Goal: Information Seeking & Learning: Learn about a topic

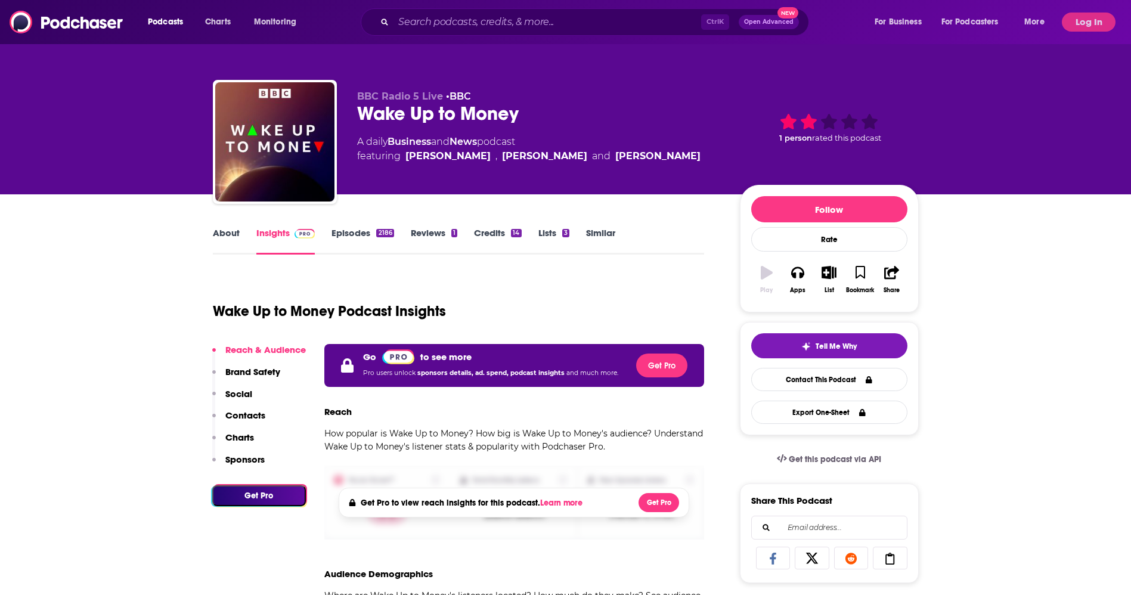
click at [1069, 31] on button "Log In" at bounding box center [1088, 22] width 54 height 19
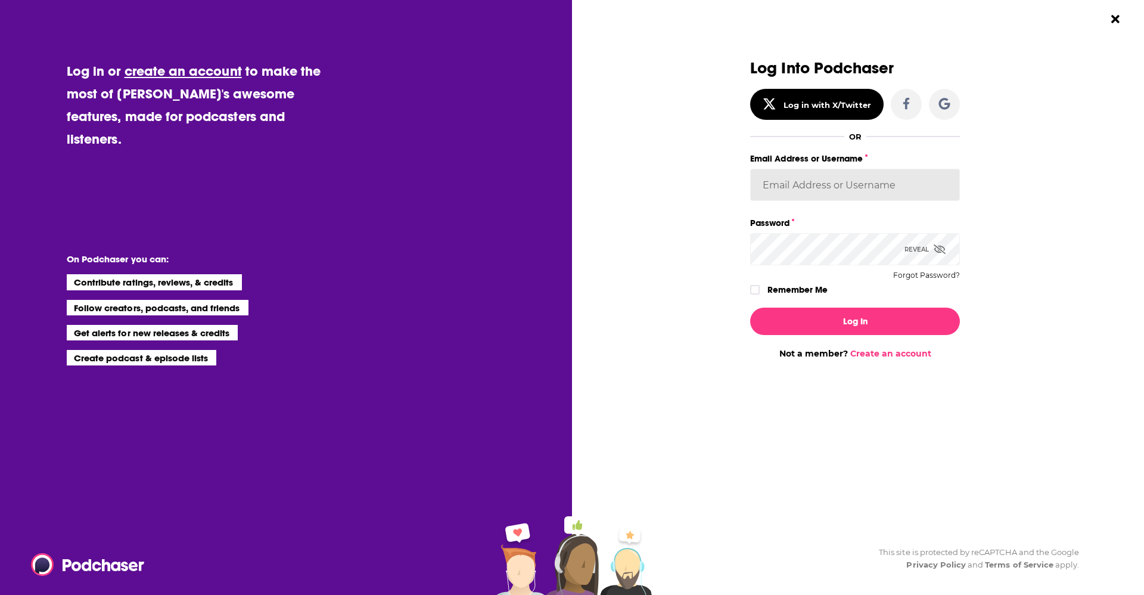
type input "headlandconsultancy"
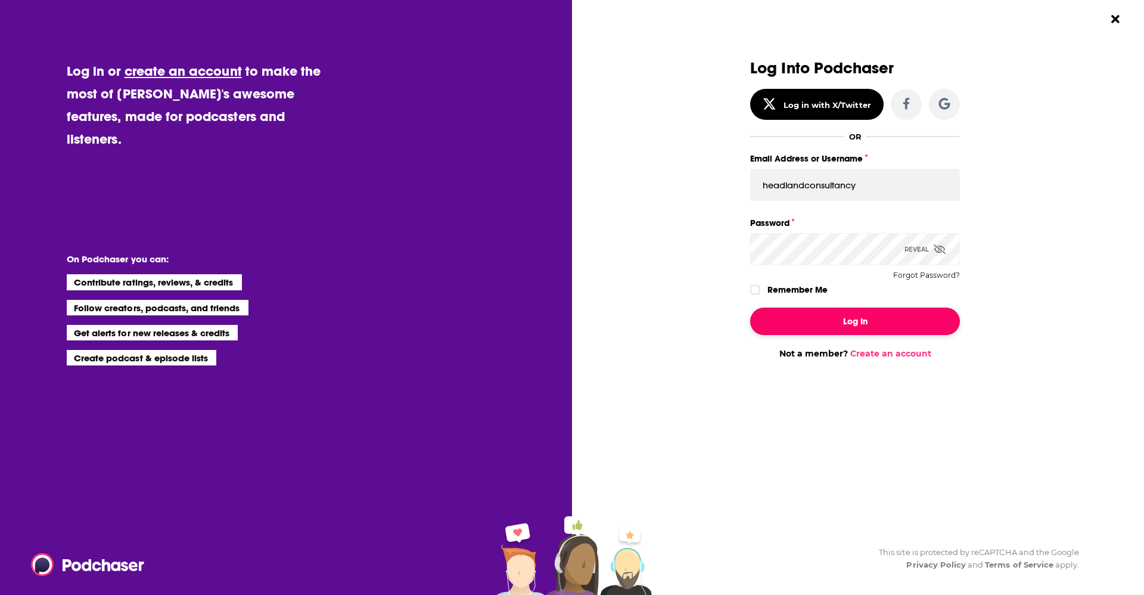
click at [829, 316] on button "Log In" at bounding box center [855, 321] width 210 height 27
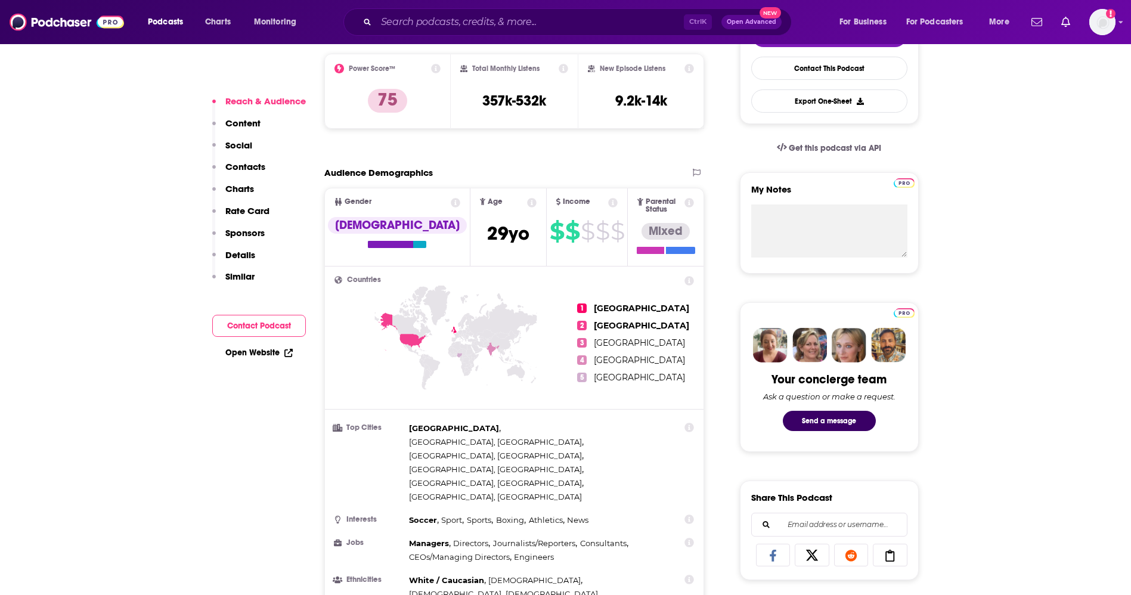
scroll to position [402, 0]
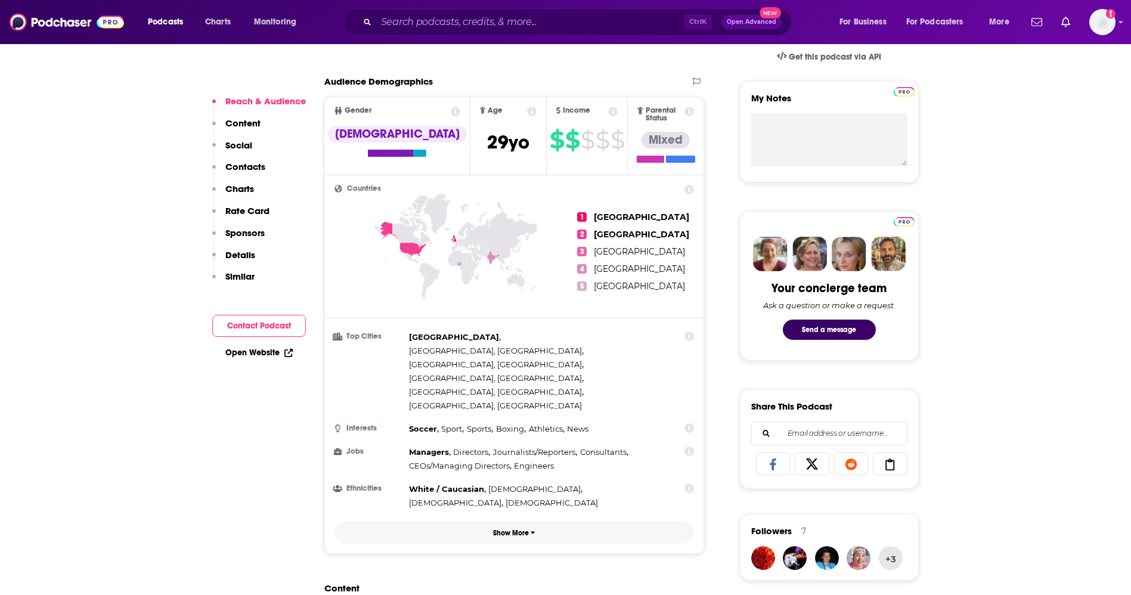
click at [499, 529] on p "Show More" at bounding box center [511, 533] width 36 height 8
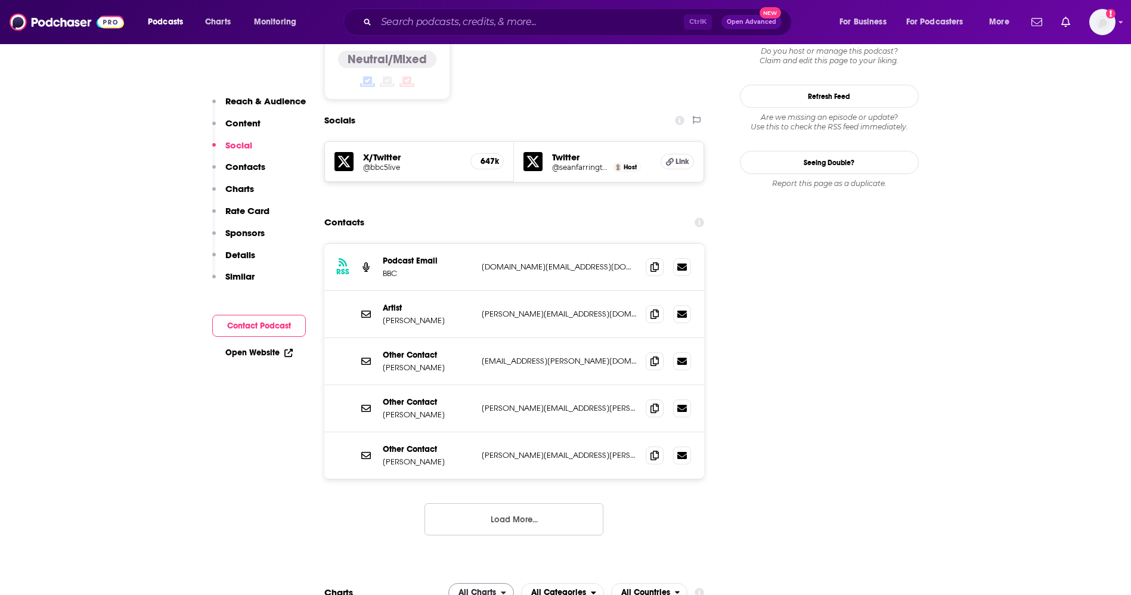
scroll to position [874, 0]
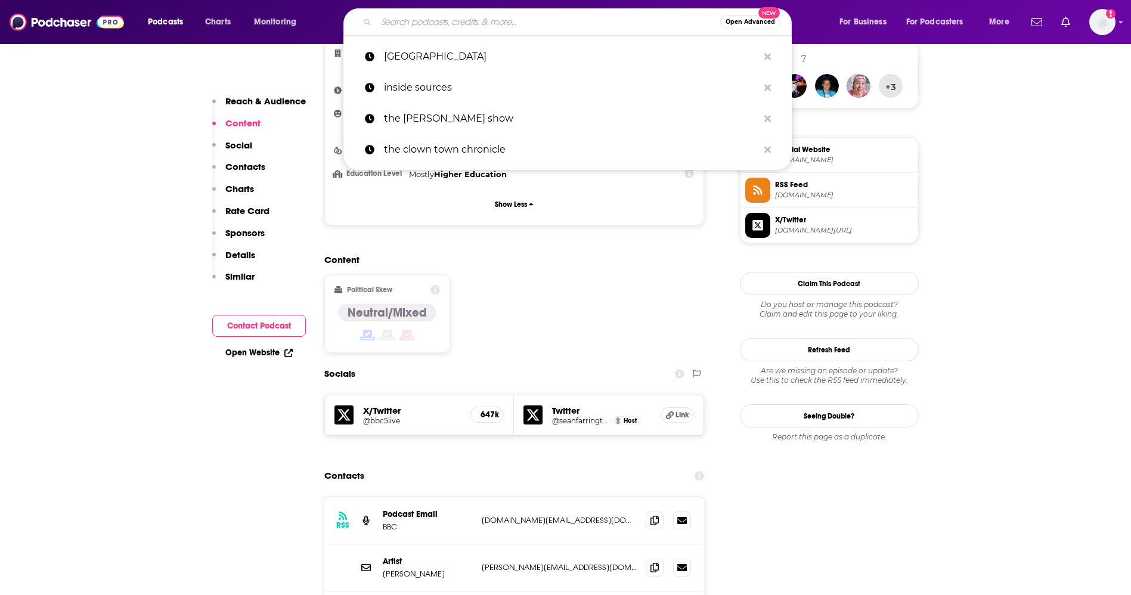
click at [557, 22] on input "Search podcasts, credits, & more..." at bounding box center [548, 22] width 344 height 19
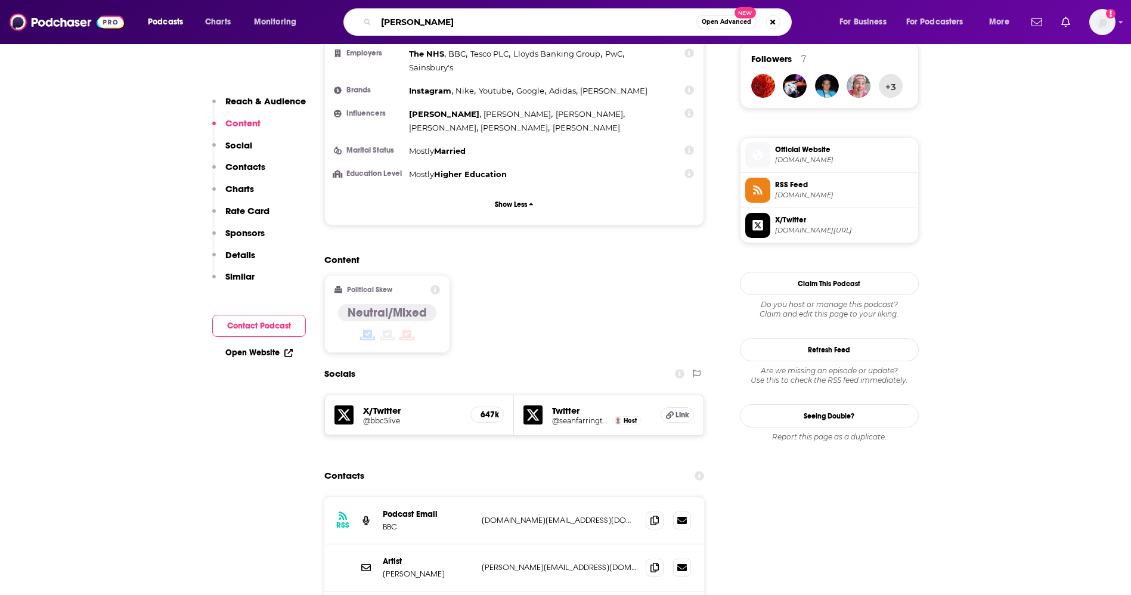
type input "joe rogan"
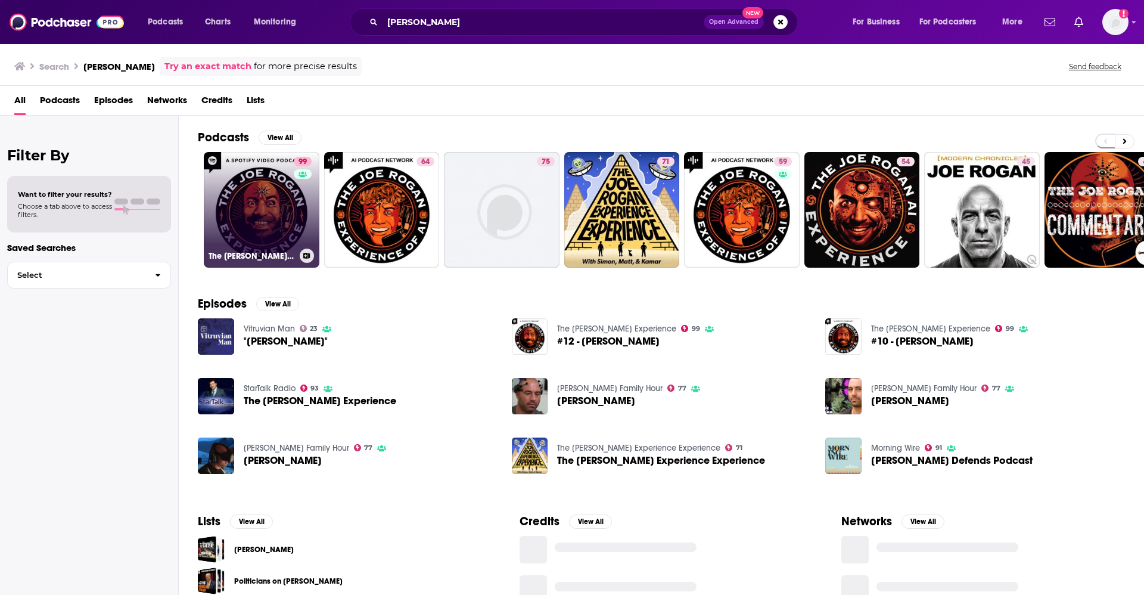
click at [262, 191] on link "99 The Joe Rogan Experience" at bounding box center [262, 210] width 116 height 116
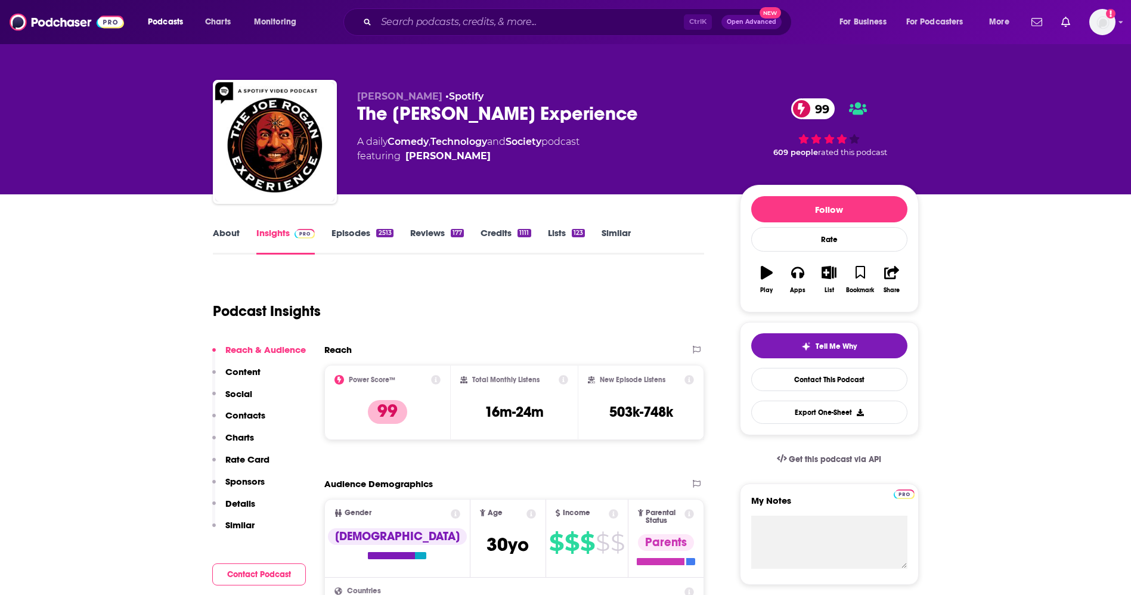
click at [437, 379] on icon at bounding box center [436, 380] width 10 height 10
click at [564, 300] on div "Podcast Insights" at bounding box center [454, 304] width 482 height 61
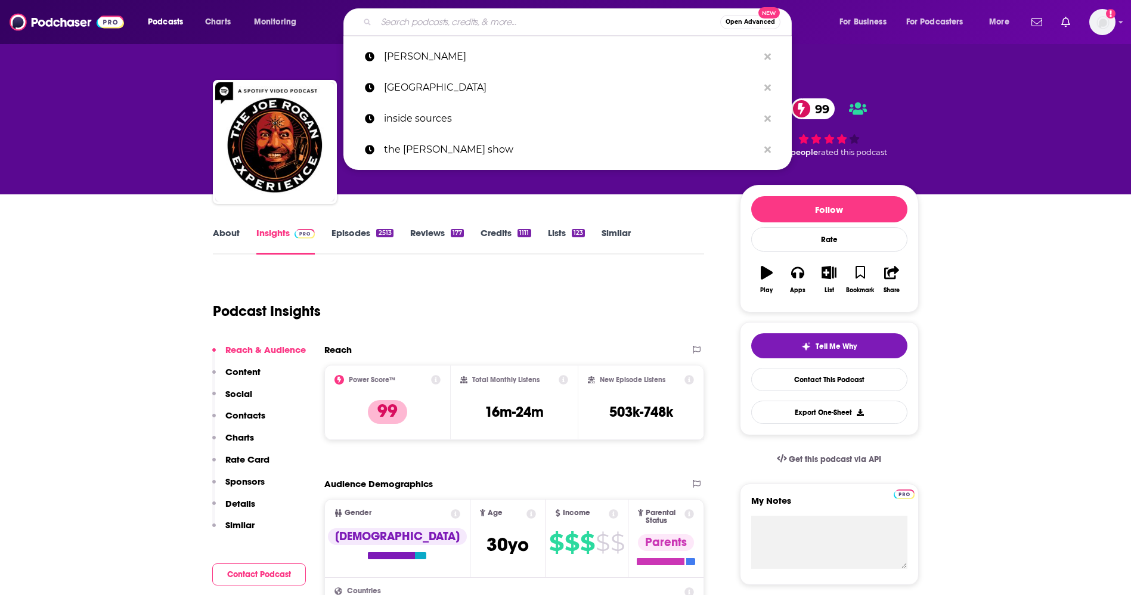
click at [464, 17] on input "Search podcasts, credits, & more..." at bounding box center [548, 22] width 344 height 19
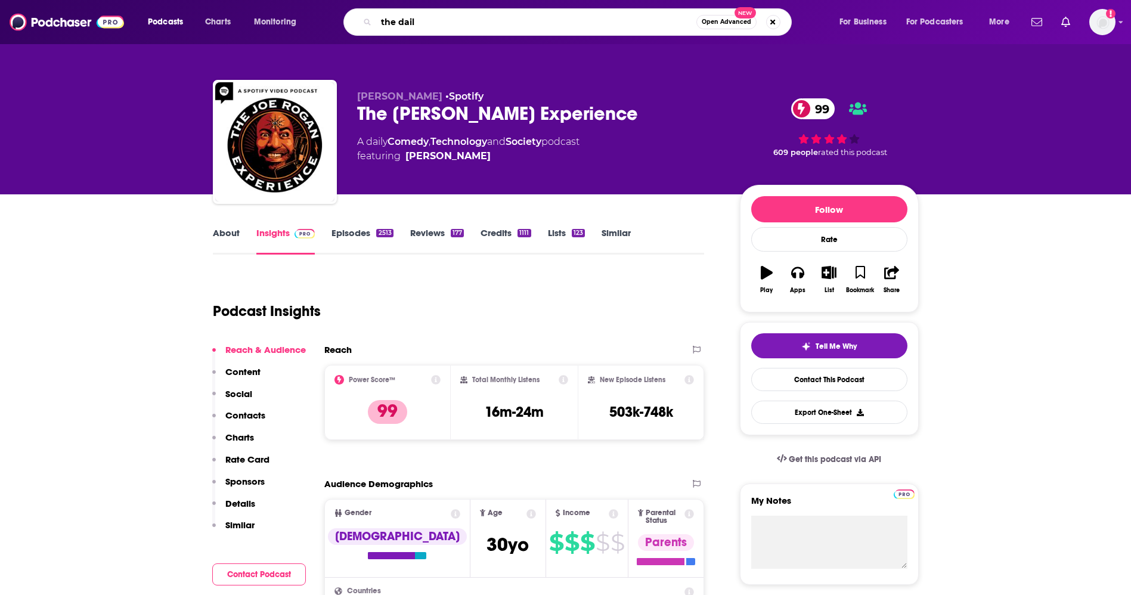
type input "the daily"
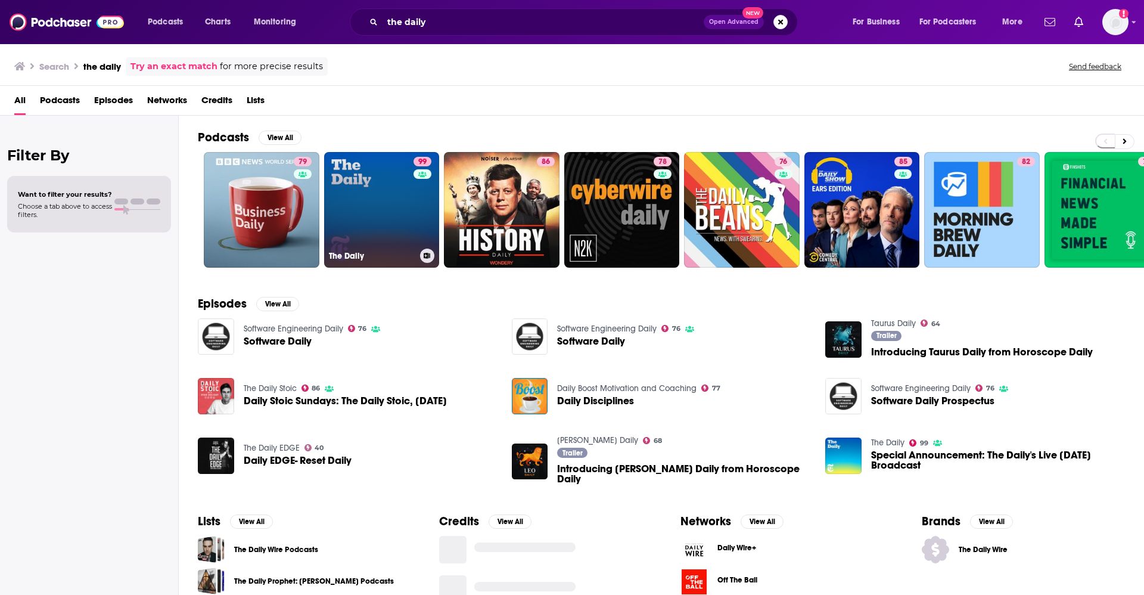
click at [402, 226] on link "99 The Daily" at bounding box center [382, 210] width 116 height 116
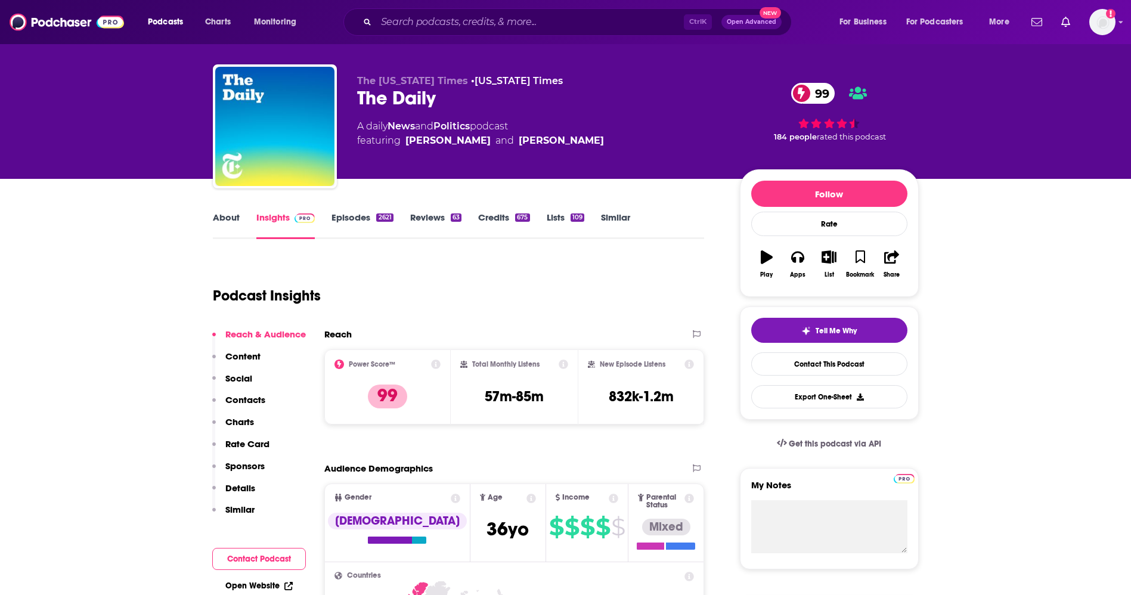
scroll to position [16, 0]
